Goal: Find specific page/section: Find specific page/section

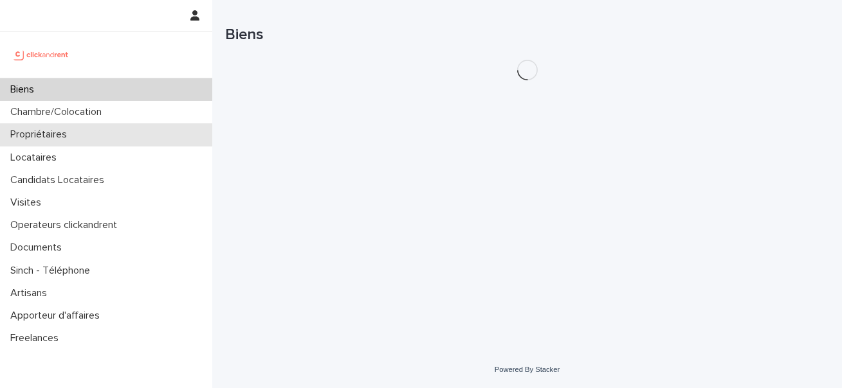
click at [62, 136] on p "Propriétaires" at bounding box center [41, 135] width 72 height 12
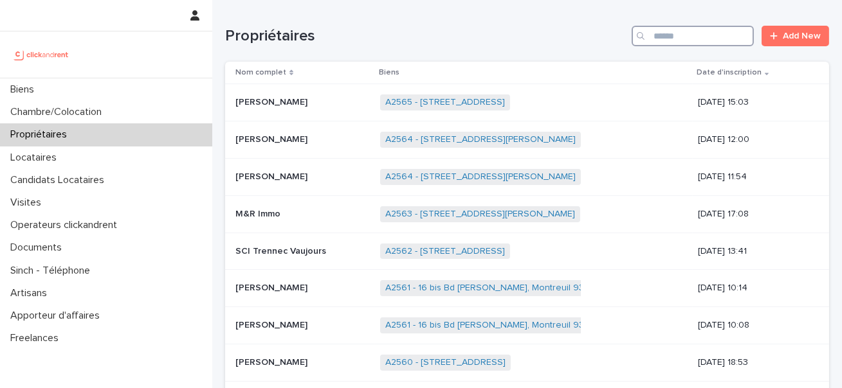
click at [655, 41] on input "Search" at bounding box center [692, 36] width 122 height 21
paste input "******"
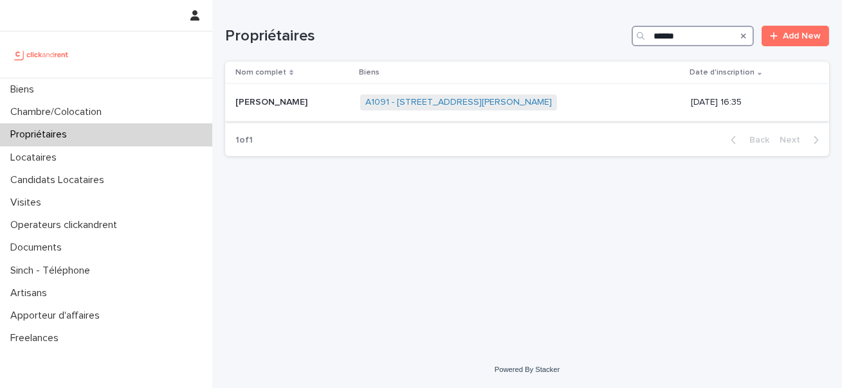
type input "******"
click at [248, 104] on p "[PERSON_NAME]" at bounding box center [272, 102] width 75 height 14
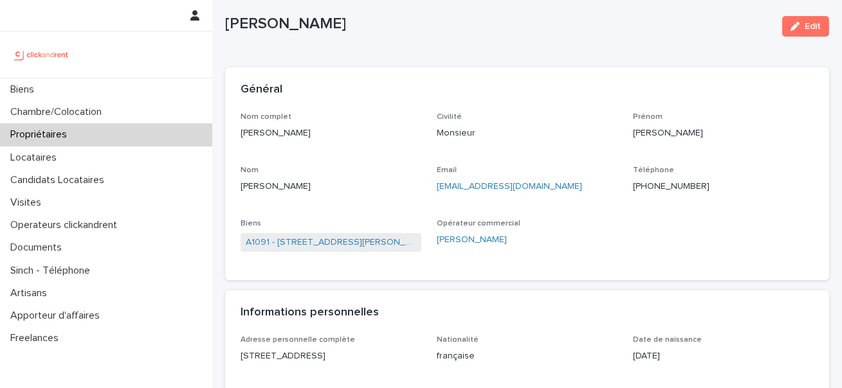
scroll to position [45, 0]
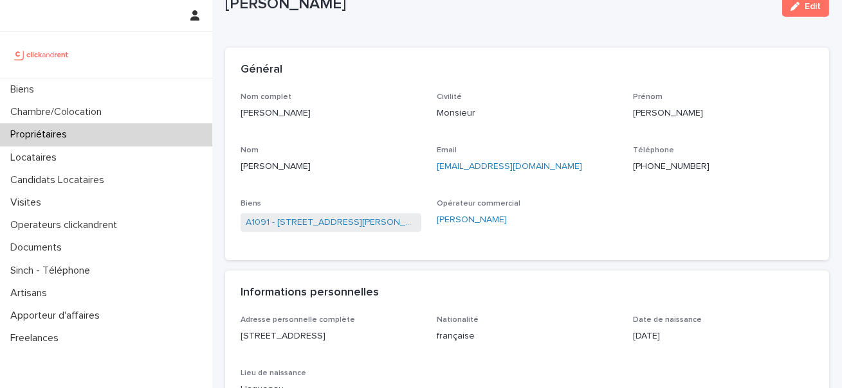
click at [318, 215] on span "A1091 - [STREET_ADDRESS][PERSON_NAME]" at bounding box center [330, 222] width 181 height 19
click at [318, 219] on link "A1091 - [STREET_ADDRESS][PERSON_NAME]" at bounding box center [331, 223] width 170 height 14
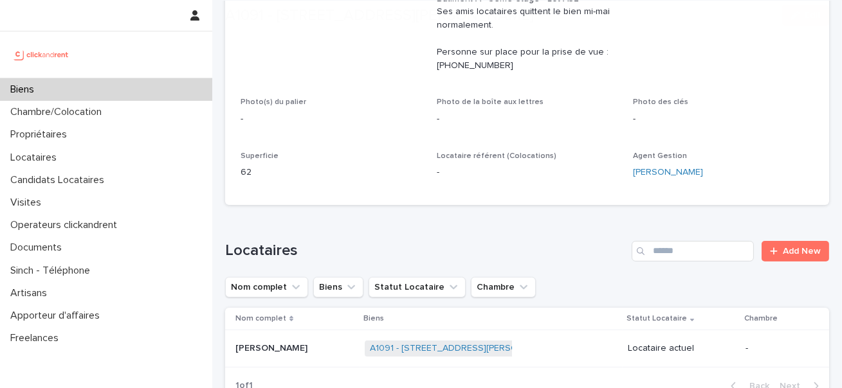
scroll to position [683, 0]
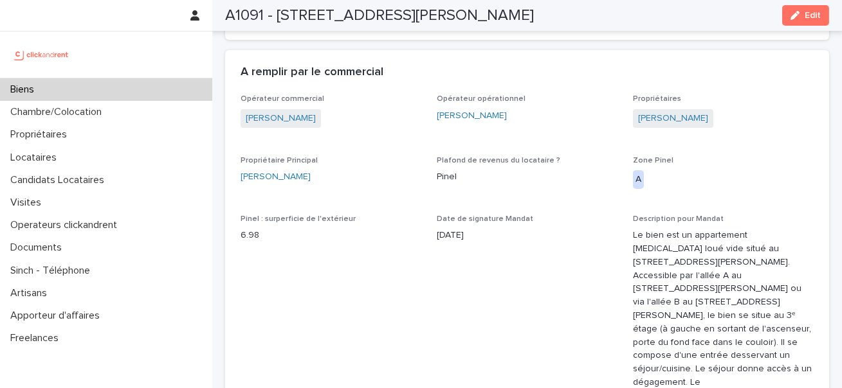
click at [665, 110] on span "[PERSON_NAME]" at bounding box center [673, 118] width 80 height 19
click at [658, 116] on link "[PERSON_NAME]" at bounding box center [673, 119] width 70 height 14
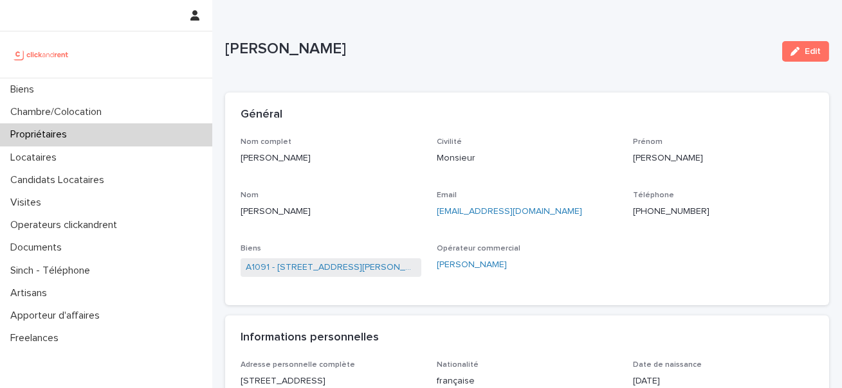
scroll to position [46, 0]
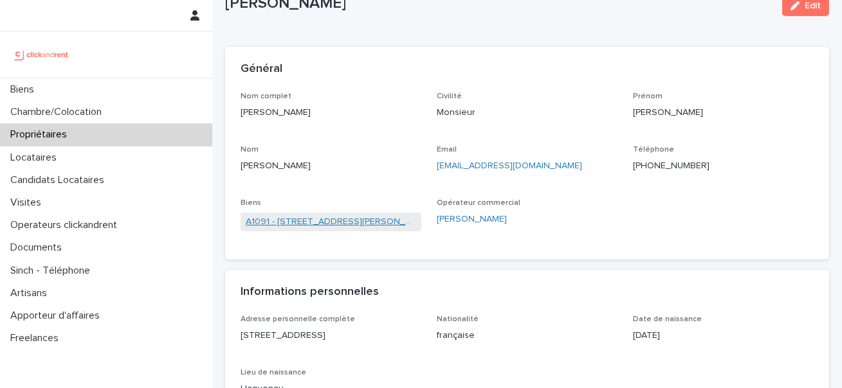
click at [285, 225] on link "A1091 - [STREET_ADDRESS][PERSON_NAME]" at bounding box center [331, 222] width 170 height 14
